Goal: Task Accomplishment & Management: Complete application form

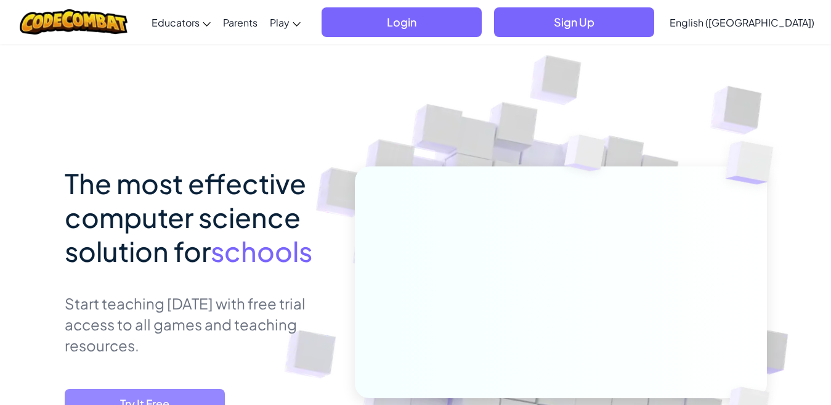
click at [157, 394] on span "Try It Free" at bounding box center [145, 404] width 160 height 30
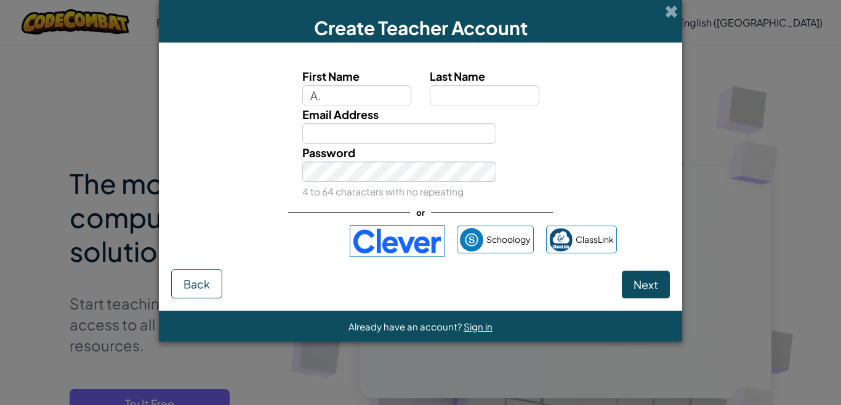
type input "A.S"
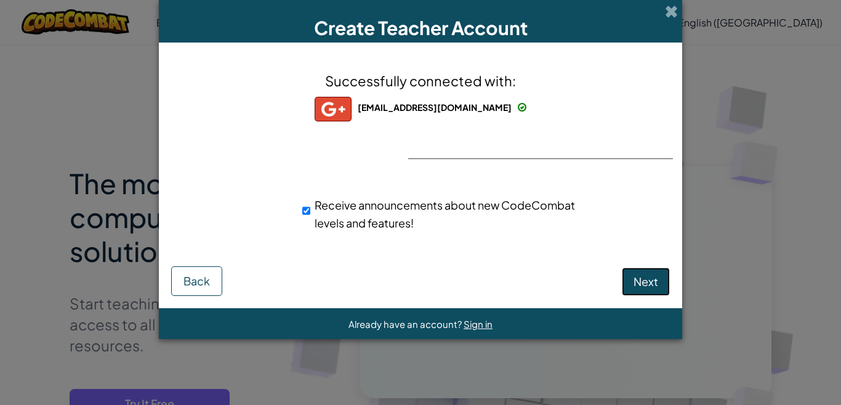
click at [633, 280] on button "Next" at bounding box center [646, 281] width 48 height 28
select select "[GEOGRAPHIC_DATA]"
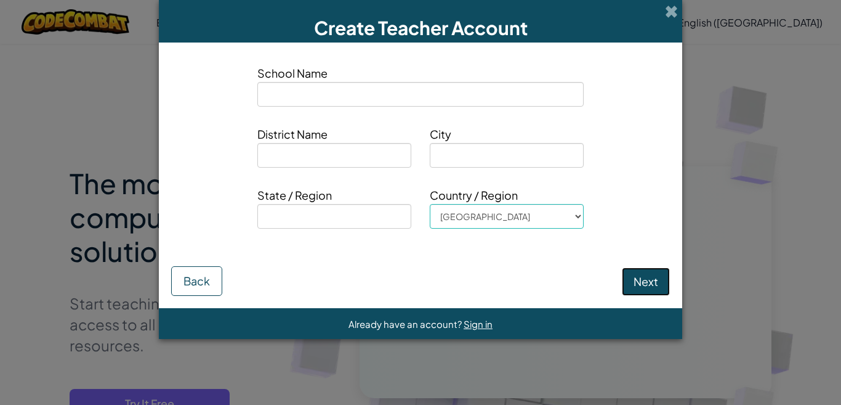
click at [643, 288] on button "Next" at bounding box center [646, 281] width 48 height 28
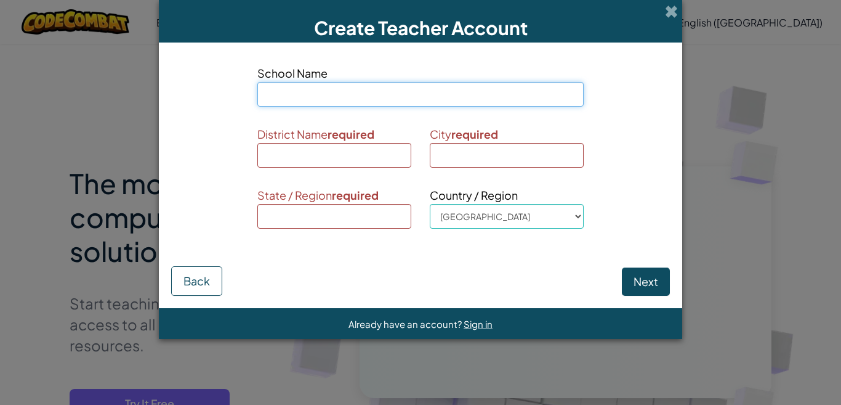
click at [357, 103] on input at bounding box center [420, 94] width 326 height 25
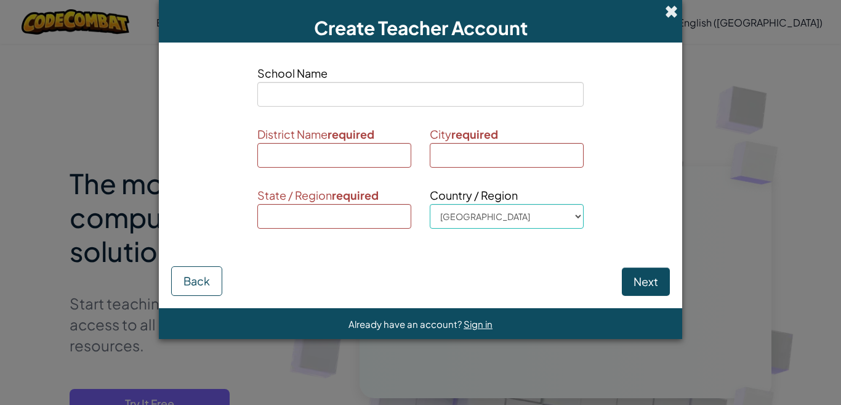
click at [667, 9] on span at bounding box center [671, 11] width 13 height 13
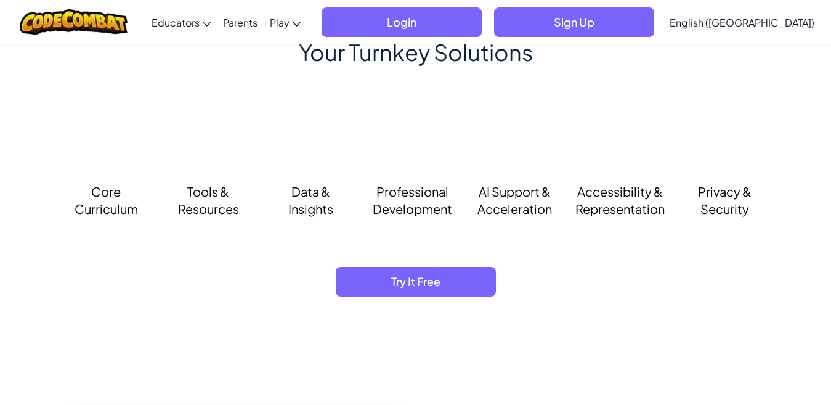
scroll to position [989, 0]
